Goal: Check status

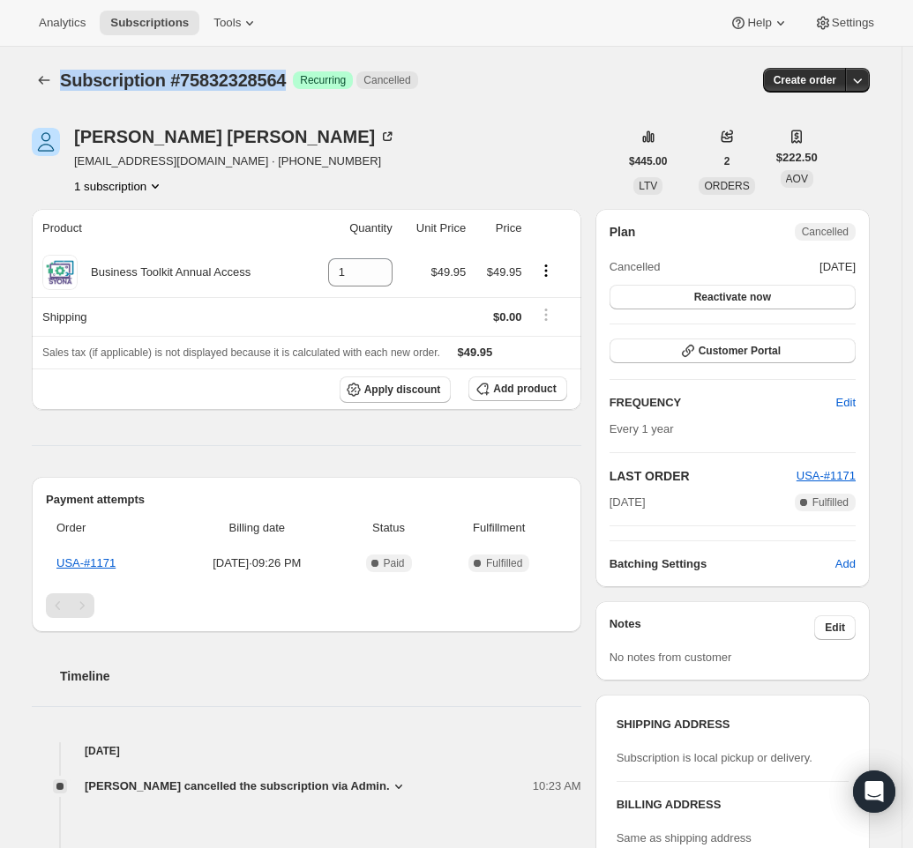
drag, startPoint x: 307, startPoint y: 84, endPoint x: 67, endPoint y: 84, distance: 239.8
click at [67, 84] on div "Subscription #75832328564 Success Recurring Cancelled" at bounding box center [319, 80] width 519 height 25
copy span "Subscription #75832328564"
